Goal: Task Accomplishment & Management: Complete application form

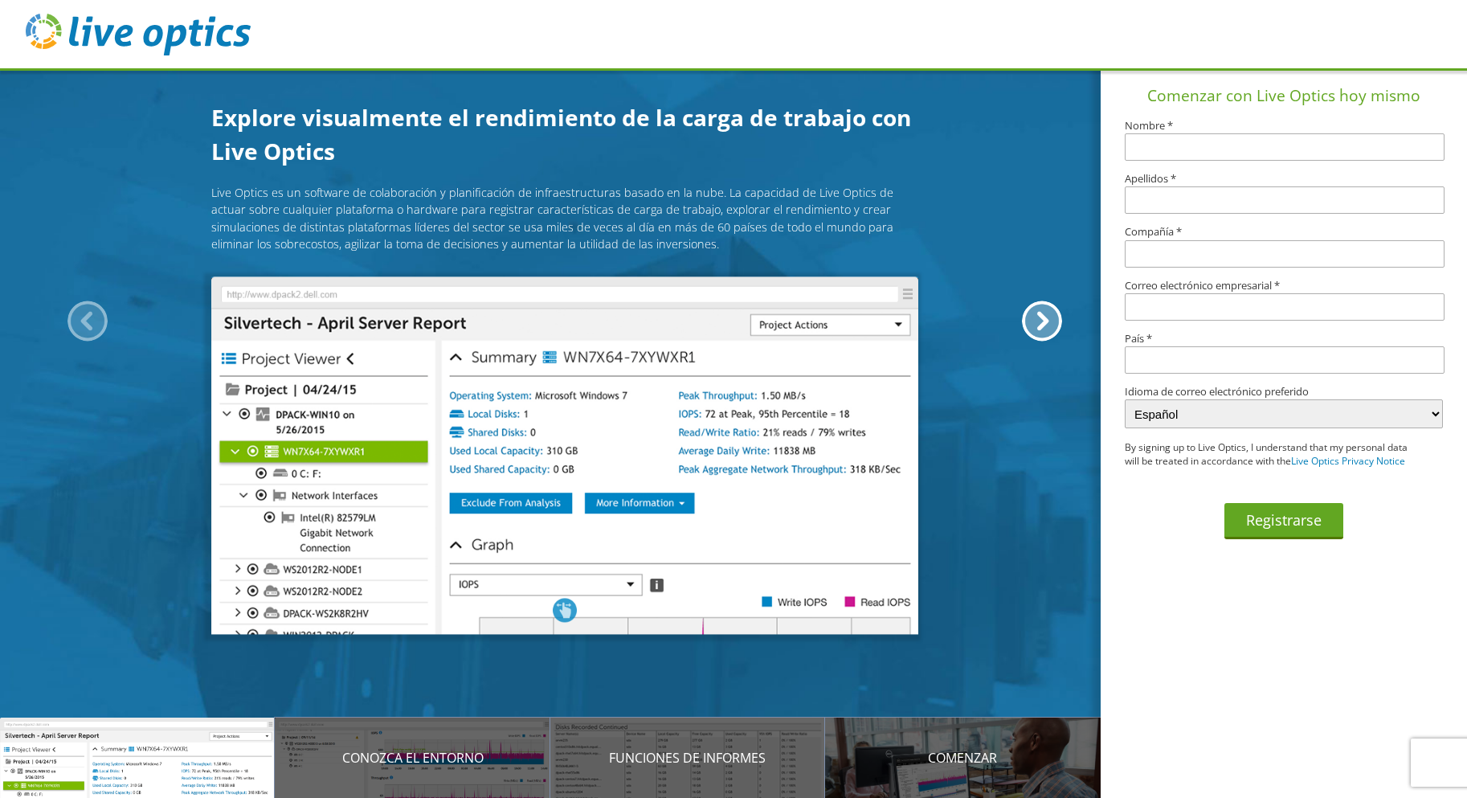
click at [1175, 153] on input "text" at bounding box center [1285, 146] width 320 height 27
type input "[PERSON_NAME]"
click at [1188, 198] on input "text" at bounding box center [1285, 199] width 320 height 27
type input "Aceytuno"
click at [1211, 246] on input "text" at bounding box center [1285, 253] width 320 height 27
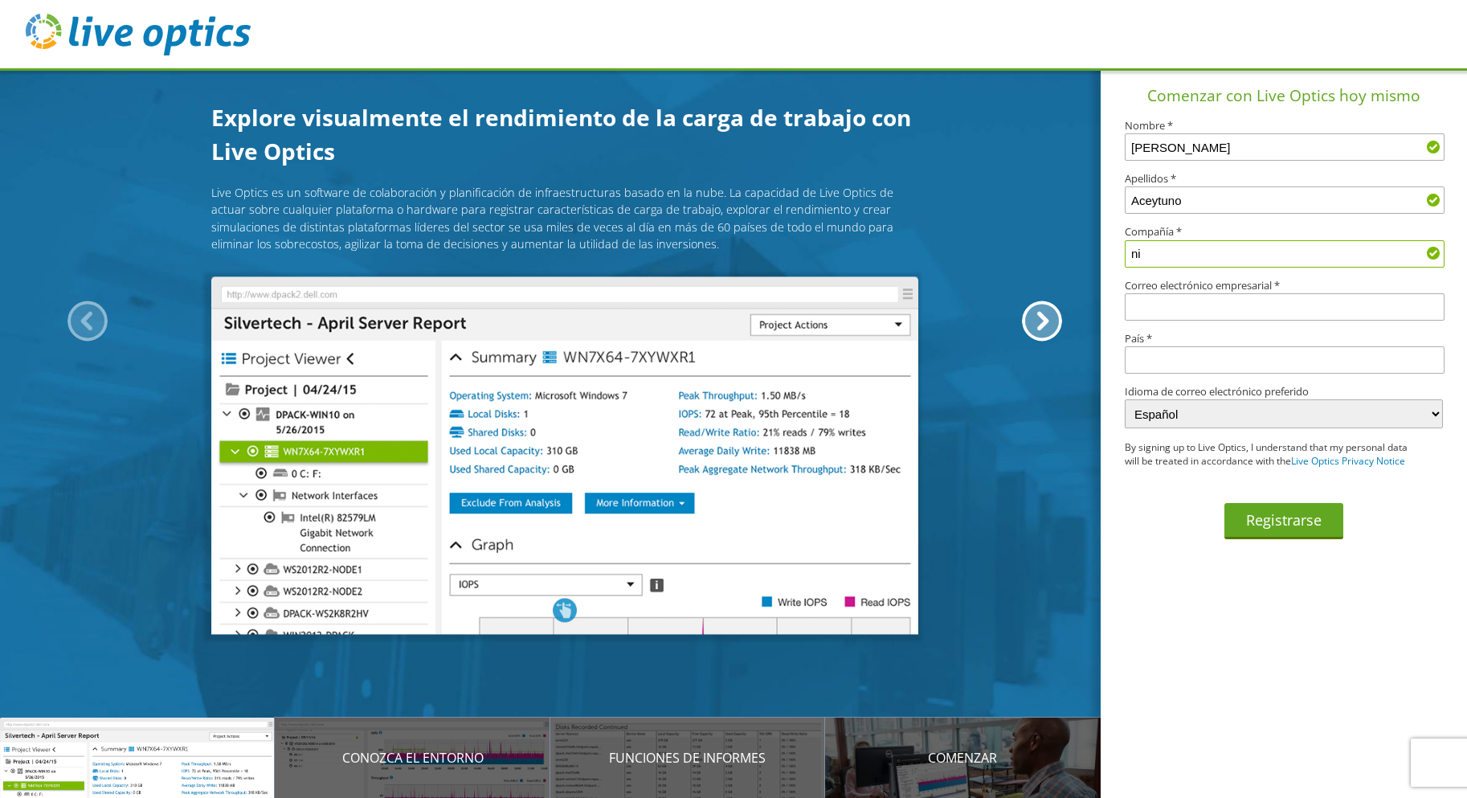
type input "n"
type input "NIKAMI IMPORTACIONES,S.A"
click at [1167, 310] on input "text" at bounding box center [1285, 306] width 320 height 27
type input "e"
type input "n"
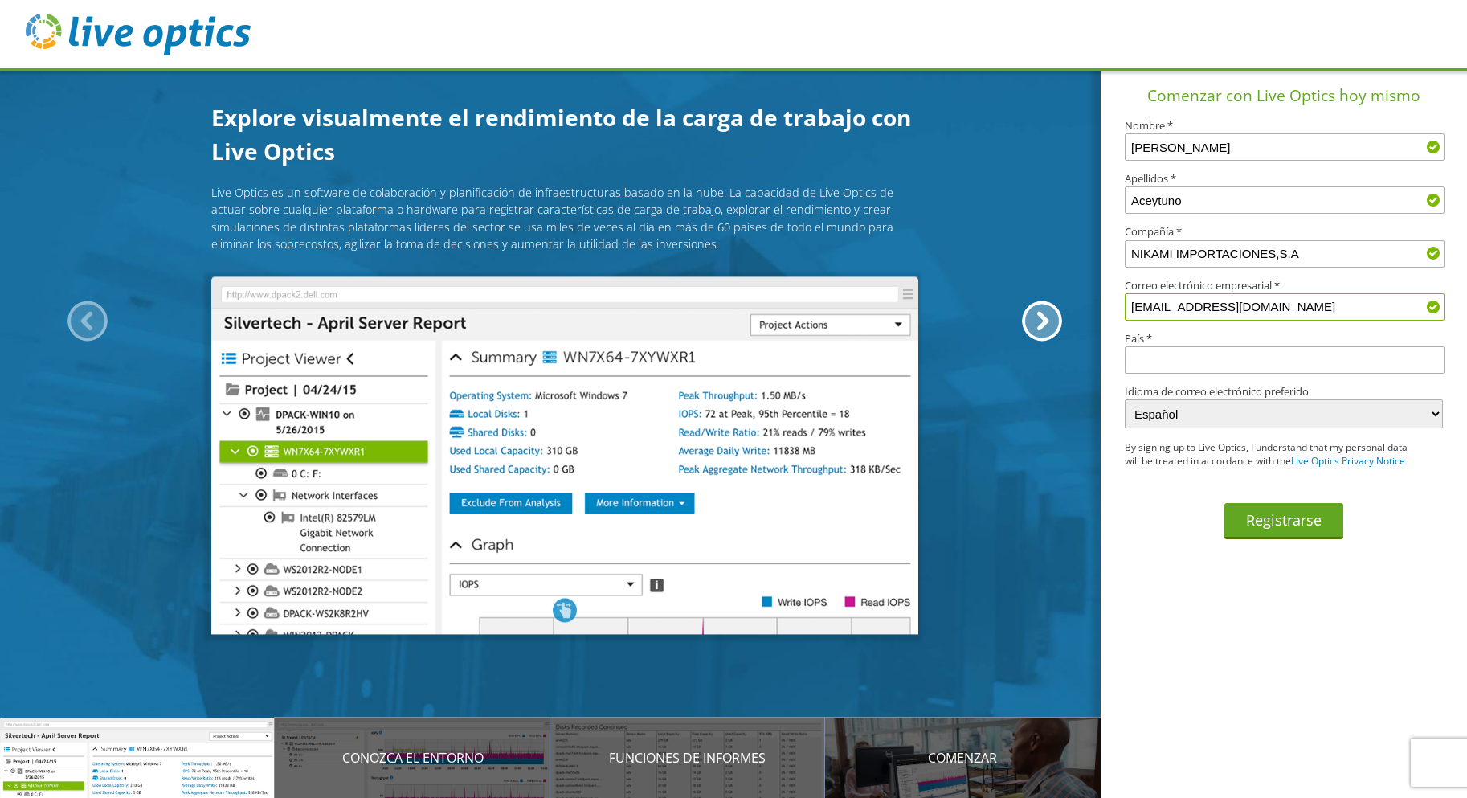
type input "gaceytuno@nikamigt.com"
click at [1192, 360] on input "text" at bounding box center [1285, 359] width 320 height 27
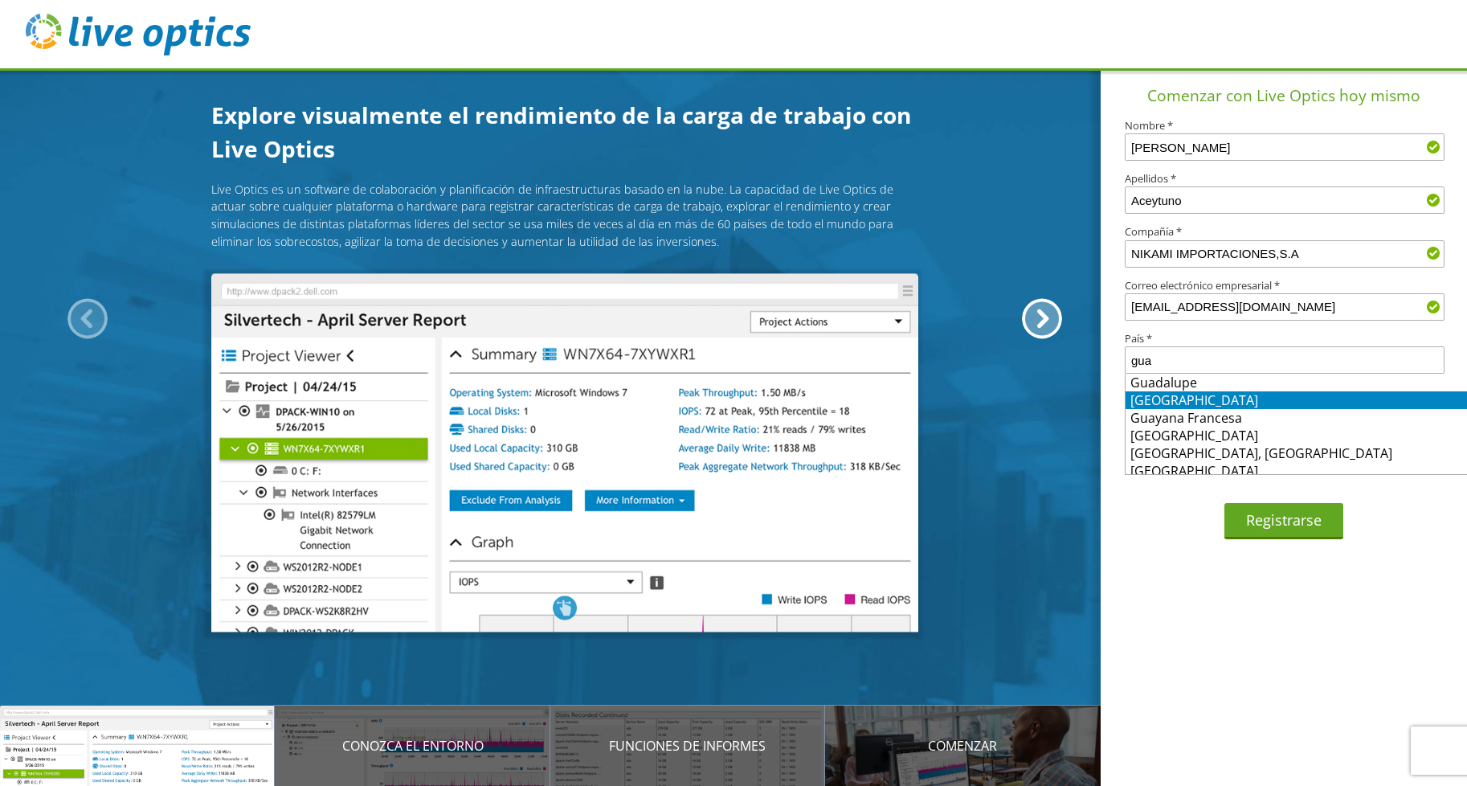
click at [1308, 399] on li "Guatemala" at bounding box center [1297, 400] width 342 height 18
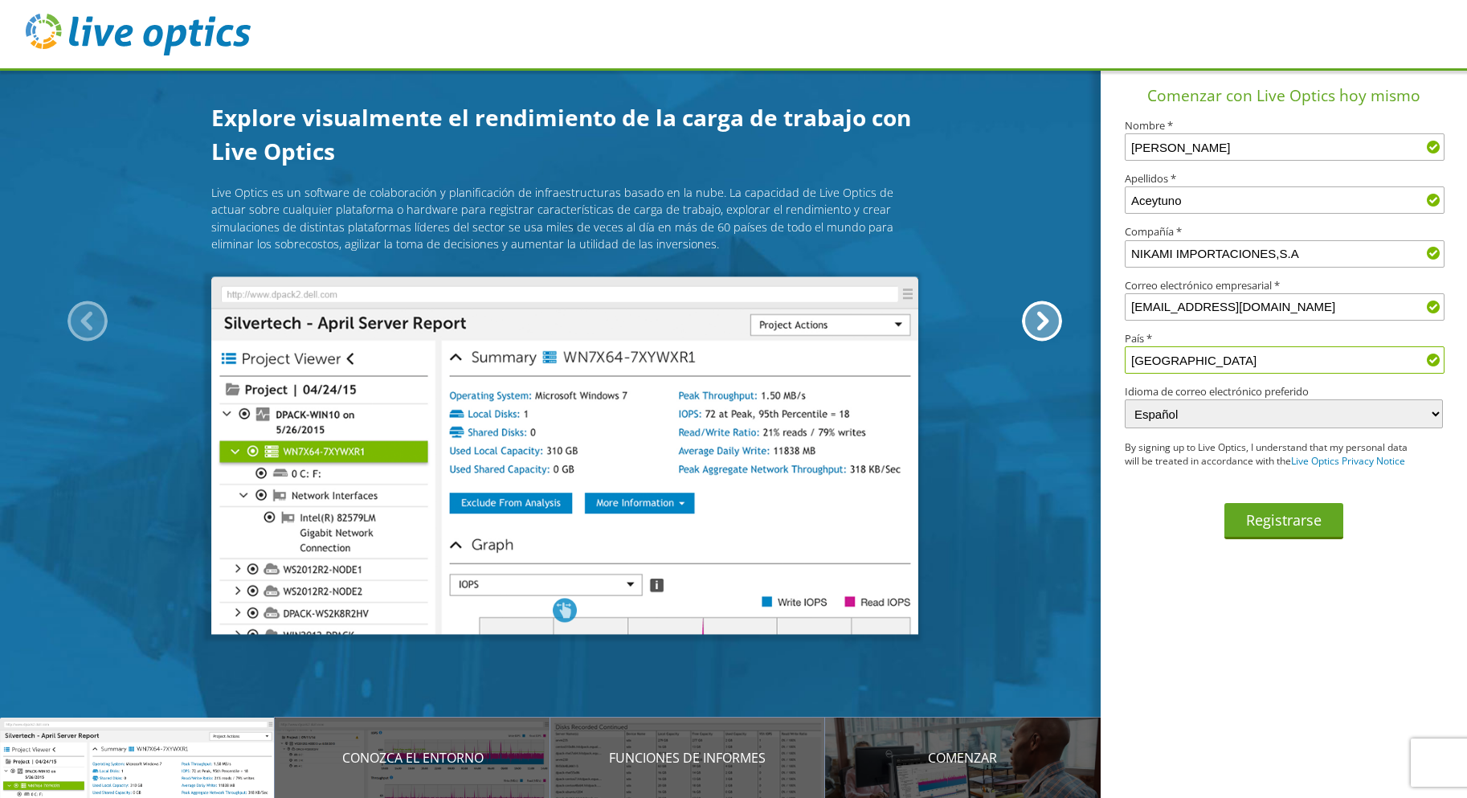
type input "Guatemala"
click at [1209, 413] on select "English Deutsch Español Français Italiano Polski Português Русский 한국어 中文 日本語" at bounding box center [1284, 413] width 318 height 29
click at [1125, 399] on select "English Deutsch Español Français Italiano Polski Português Русский 한국어 中文 日本語" at bounding box center [1284, 413] width 318 height 29
click at [1261, 529] on button "Registrarse" at bounding box center [1284, 521] width 119 height 36
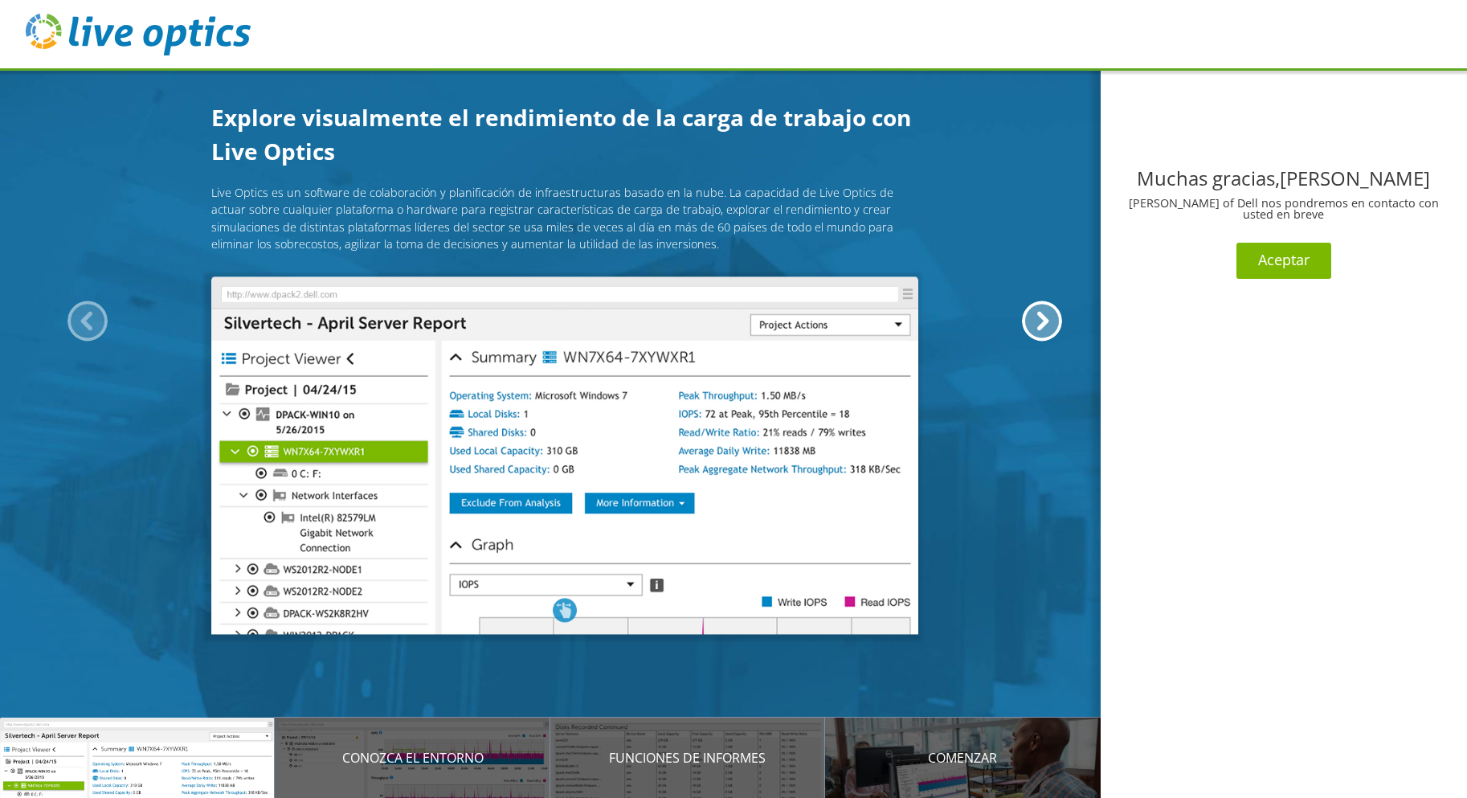
click at [1286, 259] on button "Aceptar" at bounding box center [1284, 261] width 95 height 36
